Goal: Find contact information: Find contact information

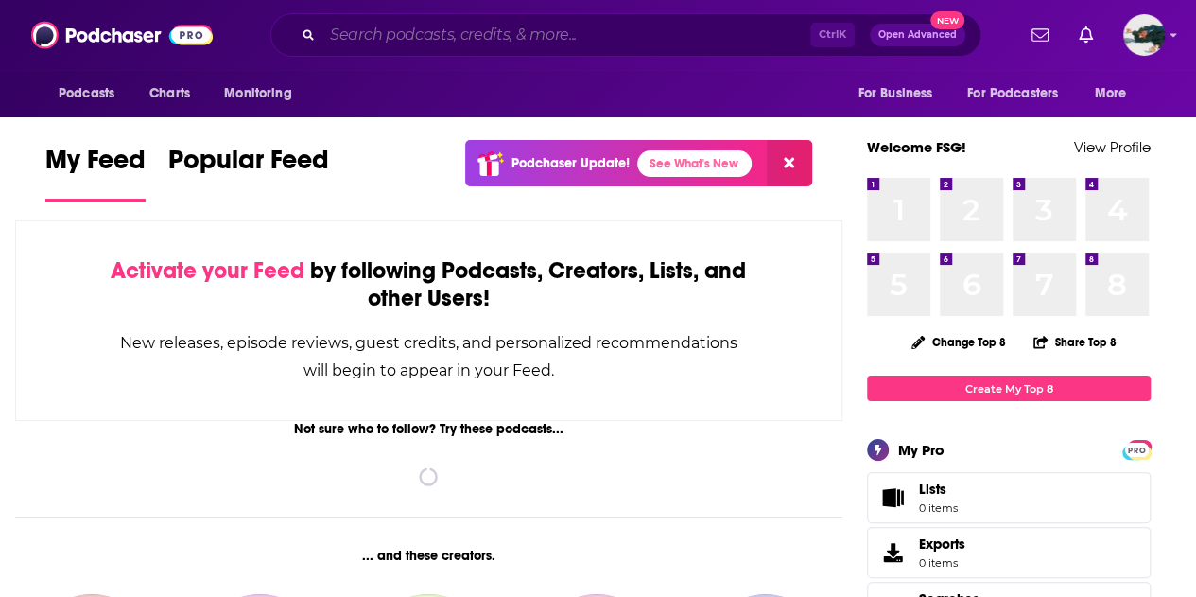
click at [545, 37] on input "Search podcasts, credits, & more..." at bounding box center [566, 35] width 488 height 30
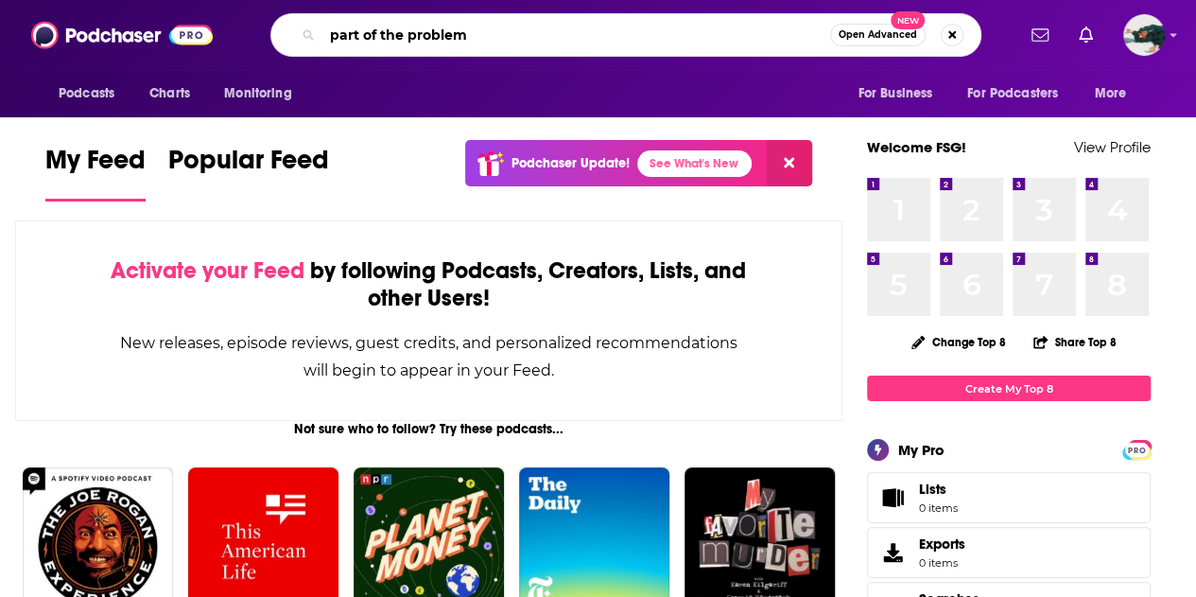
type input "part of the problem"
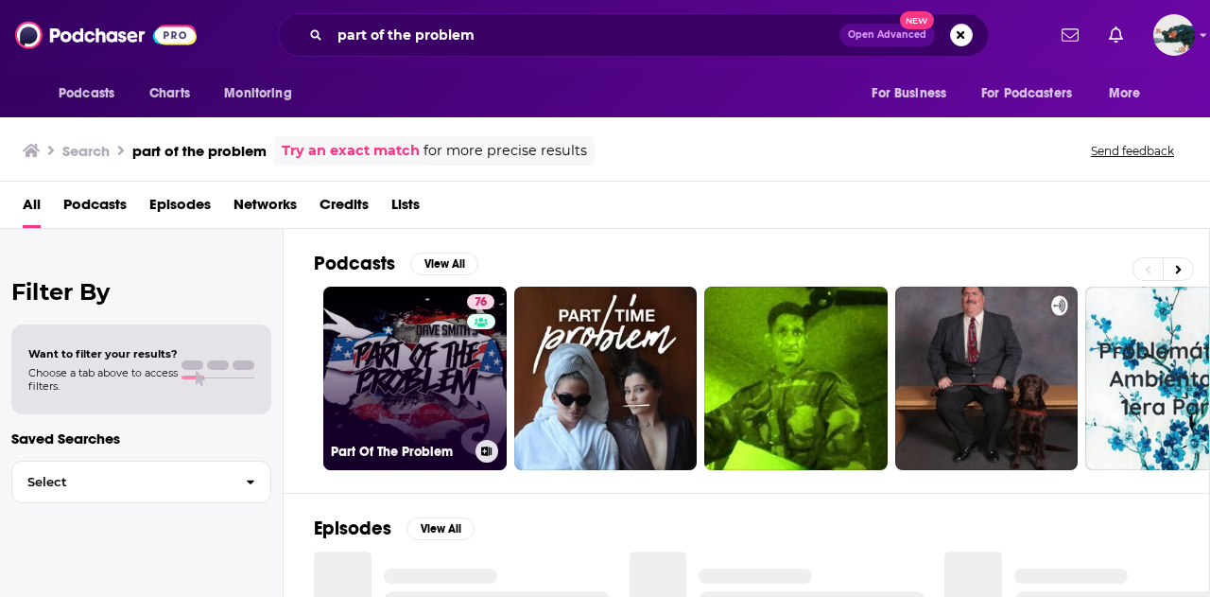
click at [427, 351] on link "76 Part Of The Problem" at bounding box center [414, 378] width 183 height 183
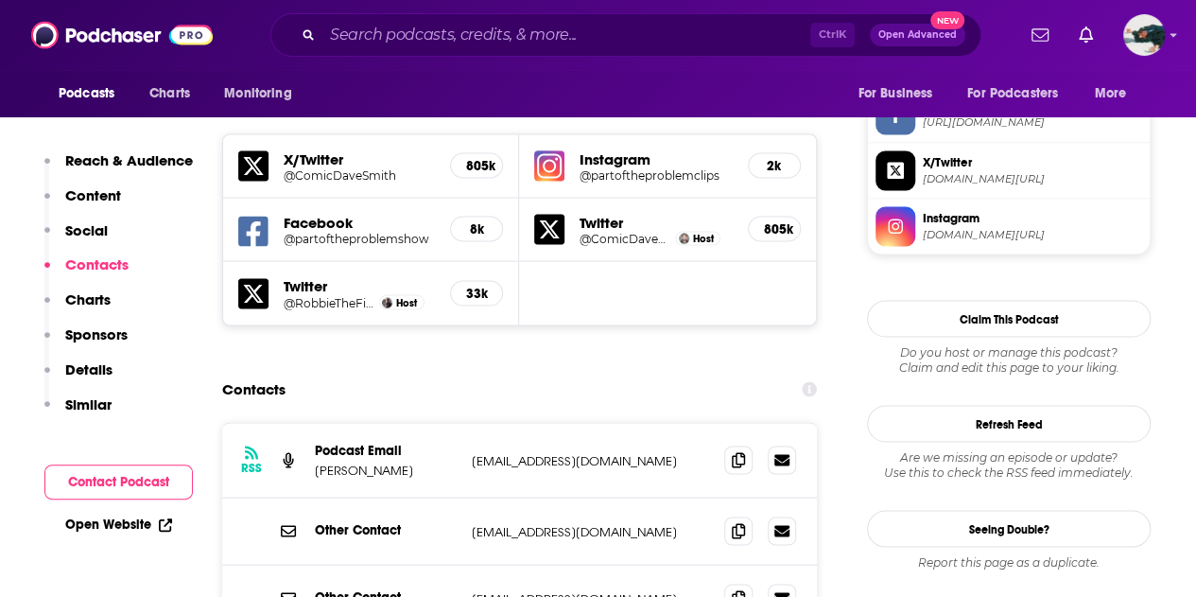
scroll to position [1678, 0]
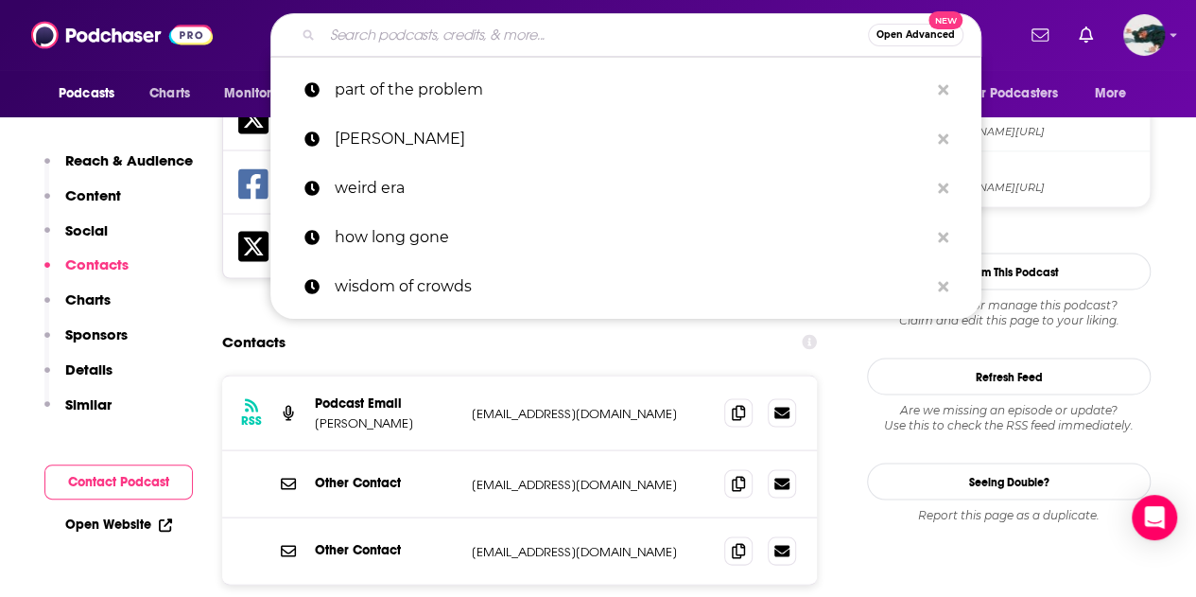
click at [569, 31] on input "Search podcasts, credits, & more..." at bounding box center [595, 35] width 546 height 30
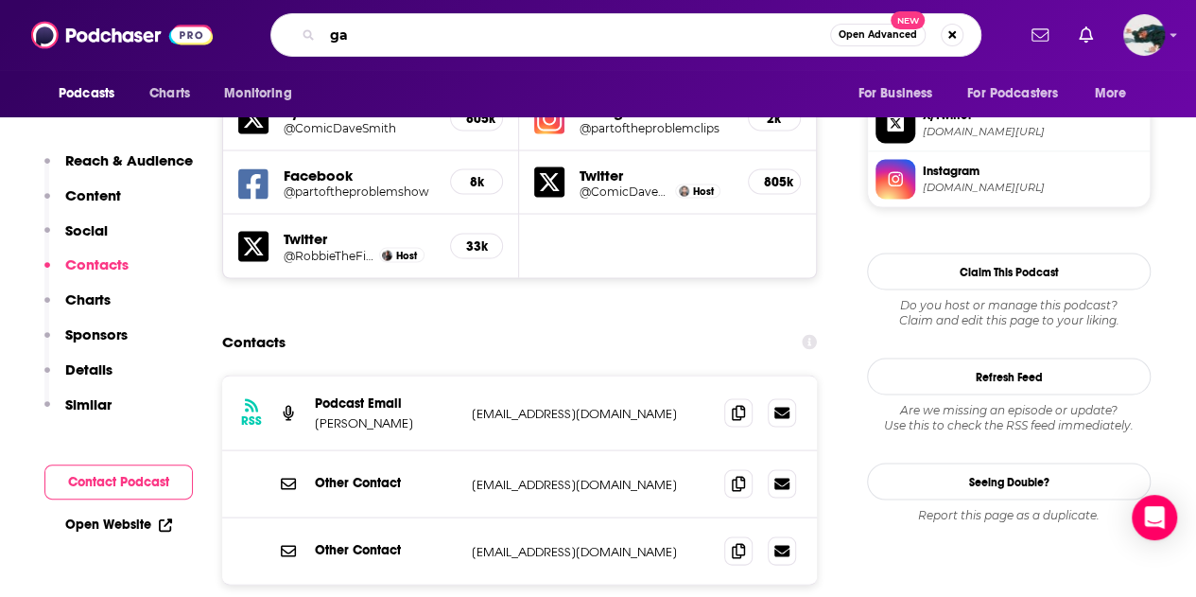
type input "g"
click at [770, 545] on div "RSS Podcast Email Dave Smith partoftheproblemclips2@gmail.com partoftheproblemc…" at bounding box center [519, 538] width 595 height 329
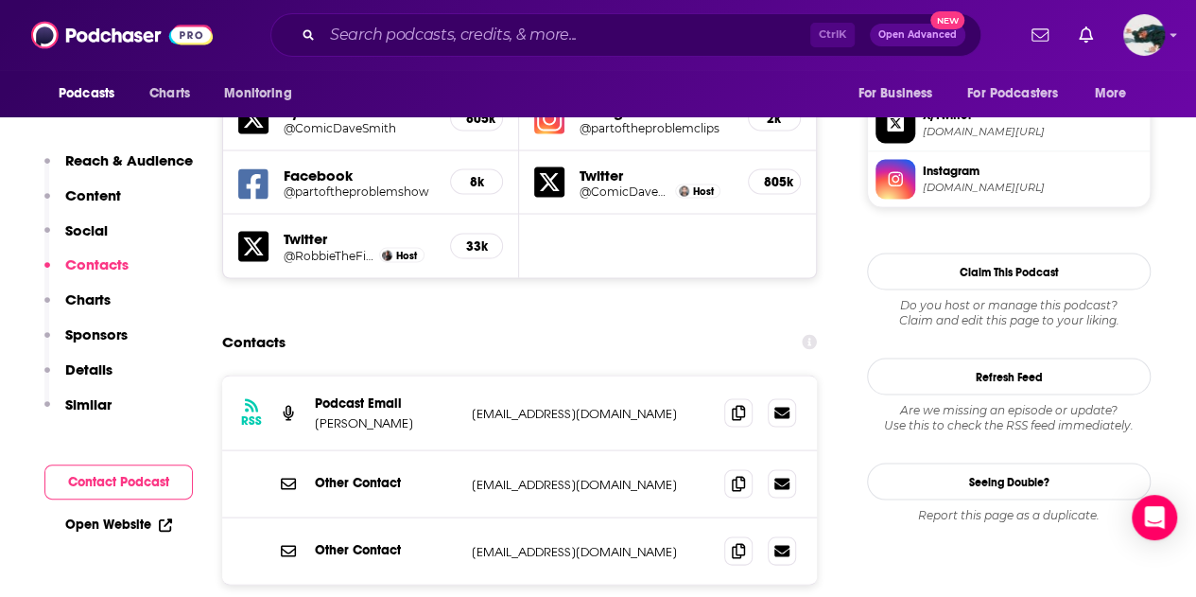
drag, startPoint x: 682, startPoint y: 317, endPoint x: 474, endPoint y: 323, distance: 208.2
click at [474, 405] on p "partoftheproblemclips2@gmail.com" at bounding box center [590, 413] width 237 height 16
copy p "partoftheproblemclips2@gmail.com"
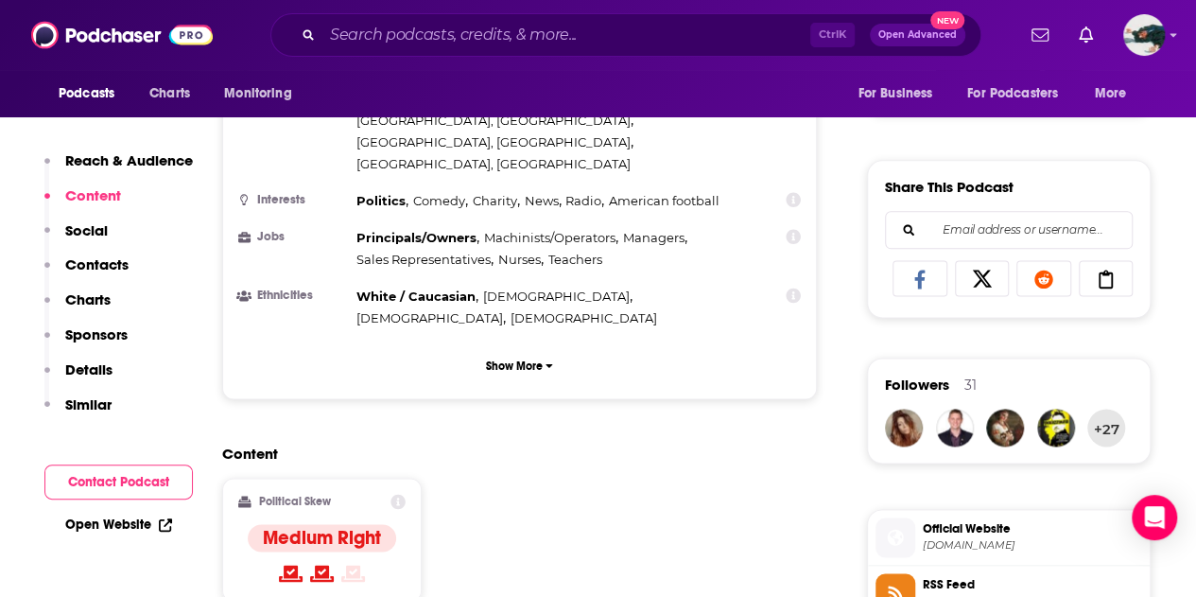
scroll to position [1097, 0]
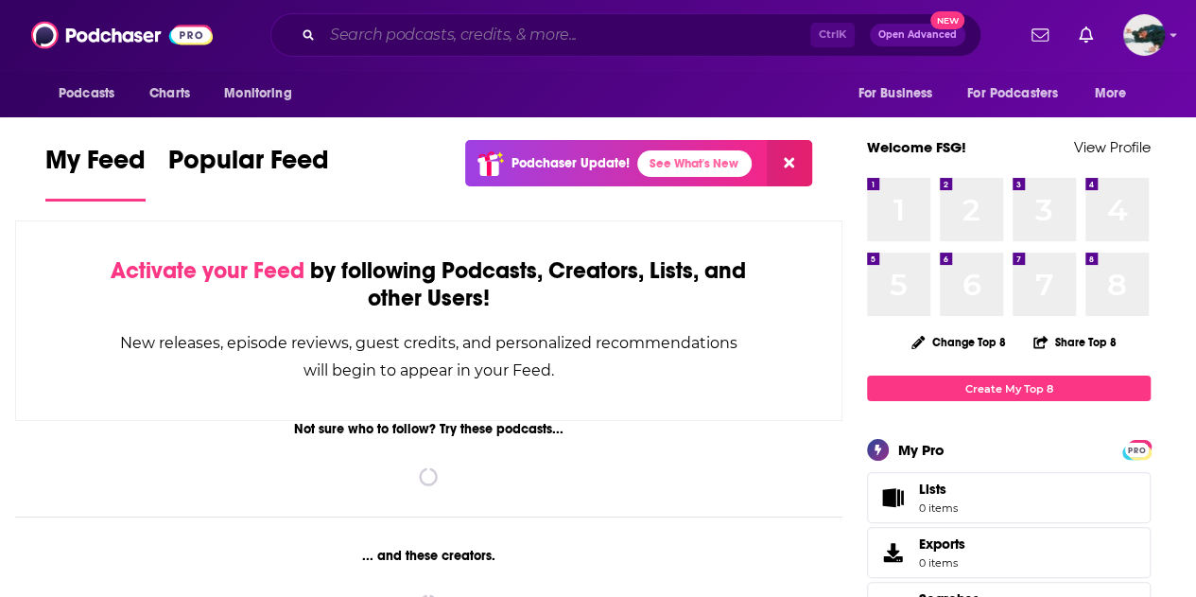
click at [669, 25] on input "Search podcasts, credits, & more..." at bounding box center [566, 35] width 488 height 30
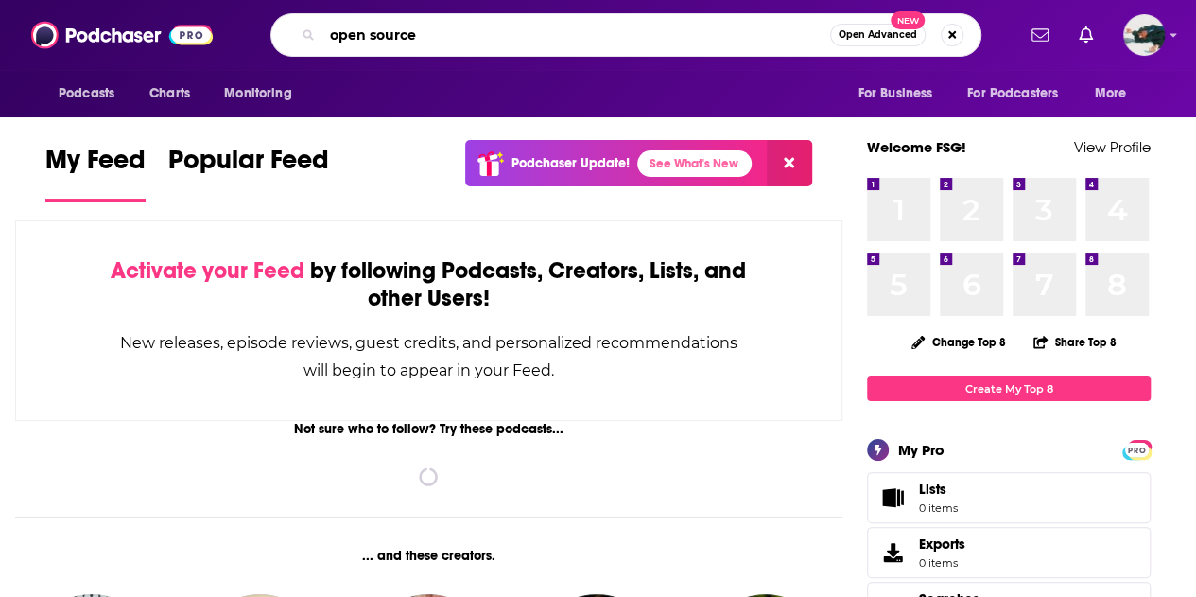
type input "open source"
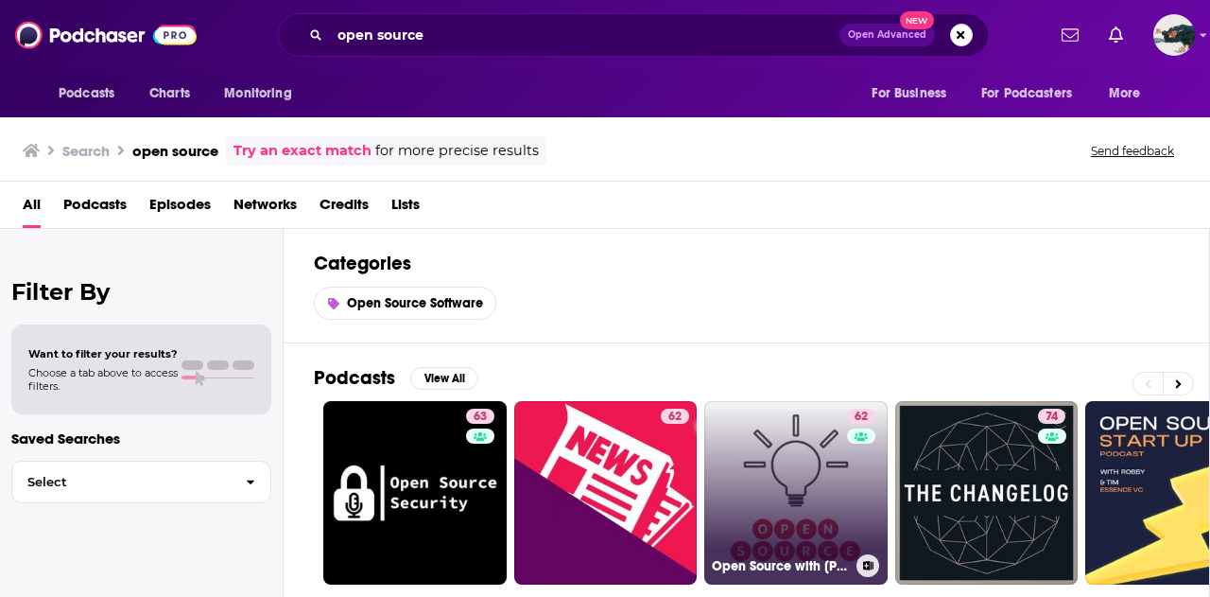
click at [830, 475] on link "62 Open Source with [PERSON_NAME]" at bounding box center [796, 492] width 183 height 183
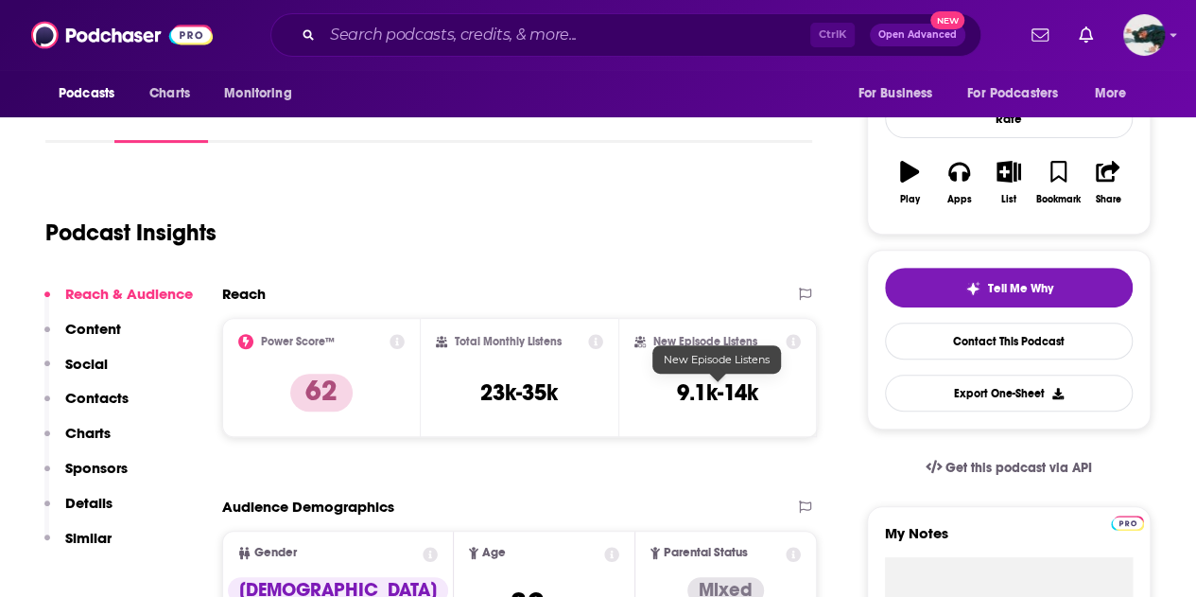
scroll to position [259, 0]
